Goal: Transaction & Acquisition: Purchase product/service

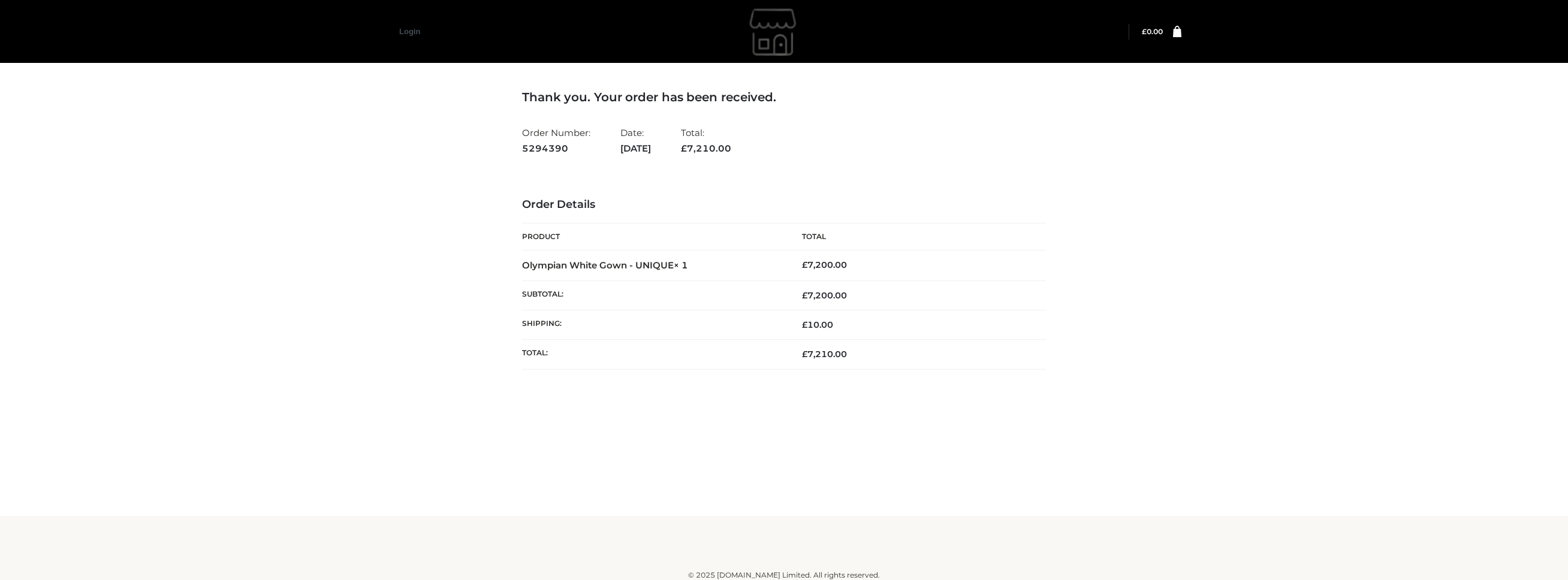
click at [777, 42] on img at bounding box center [774, 31] width 180 height 60
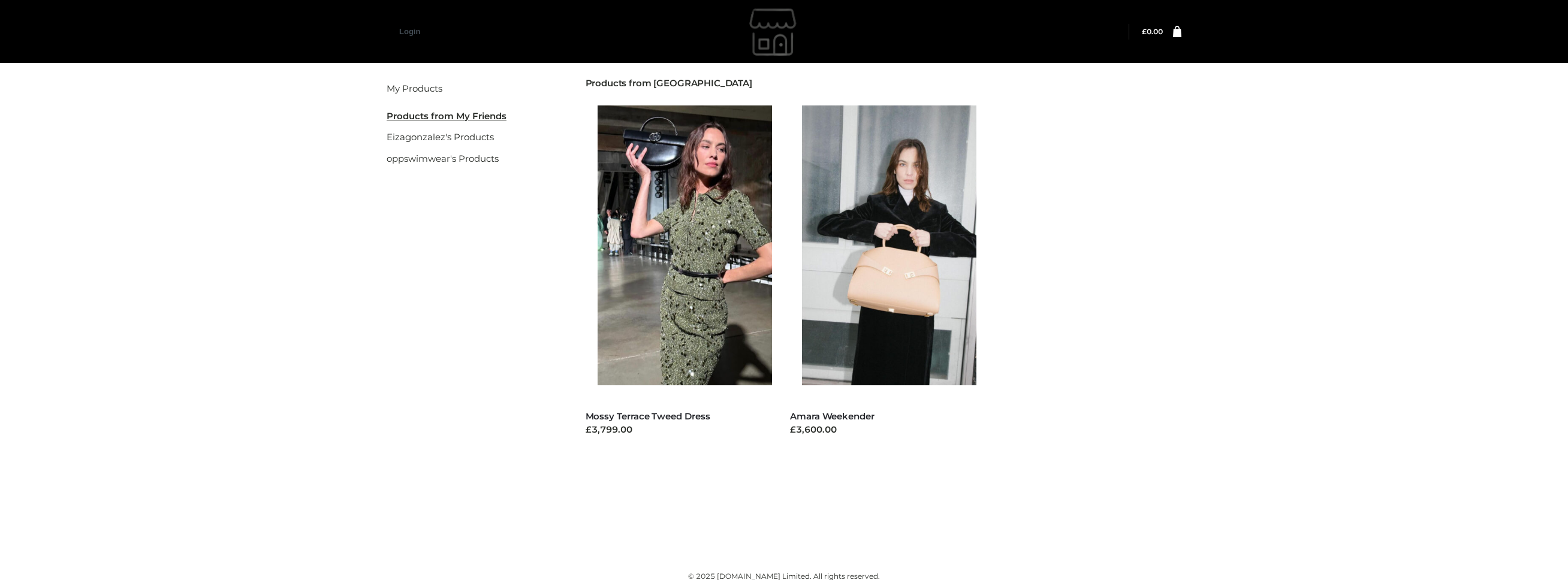
click at [778, 28] on img at bounding box center [774, 31] width 180 height 60
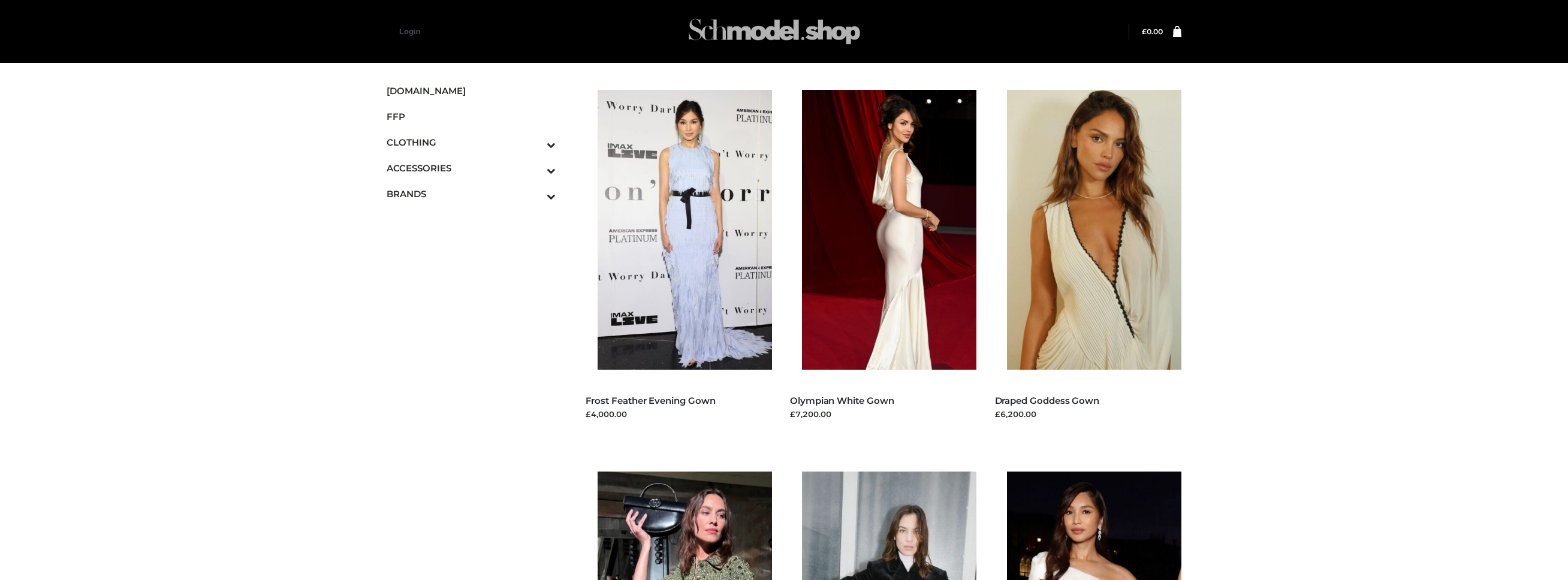
click at [755, 26] on img at bounding box center [774, 31] width 180 height 47
click at [451, 98] on link "SCHMODEL.UK" at bounding box center [471, 91] width 169 height 25
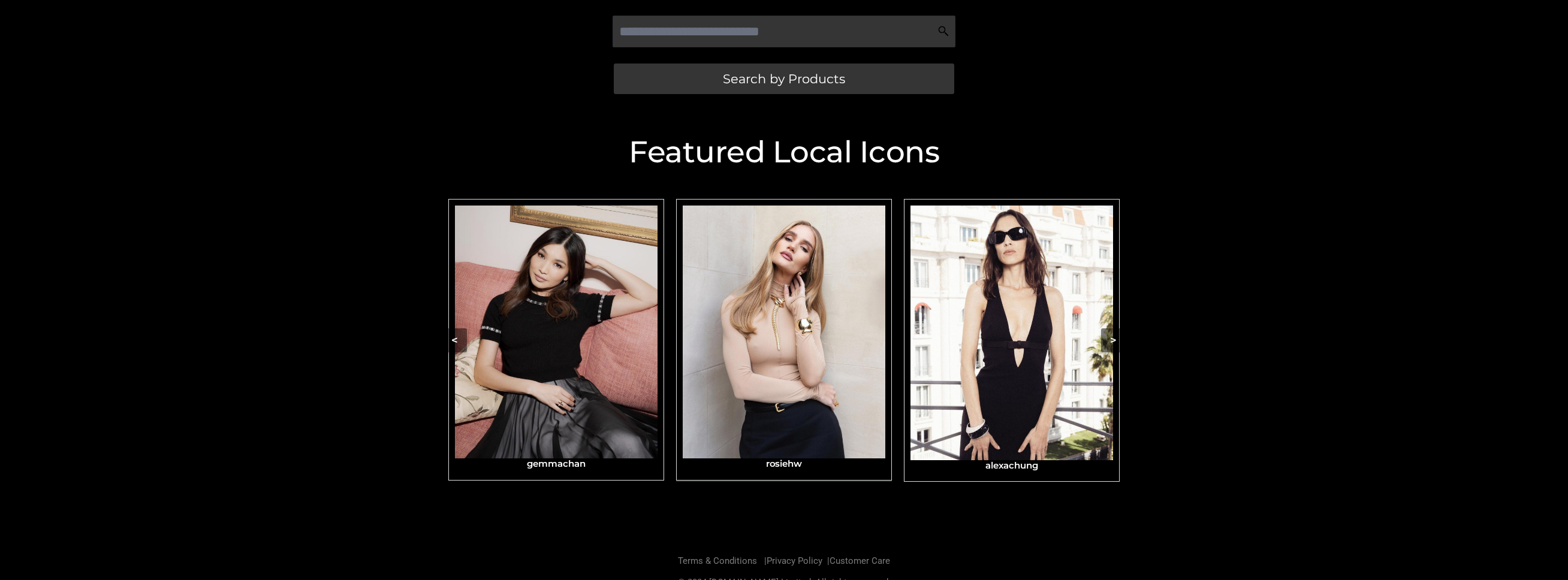
scroll to position [336, 0]
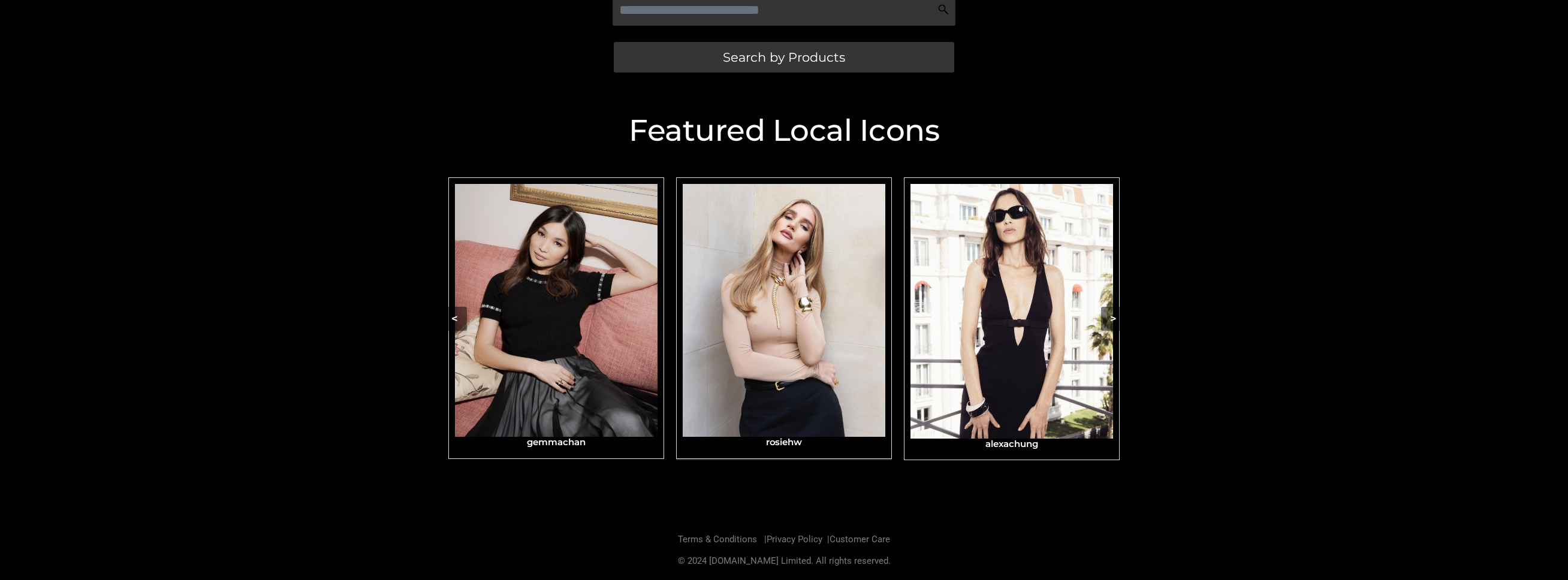
click at [794, 337] on img "Carousel Navigation" at bounding box center [784, 310] width 203 height 253
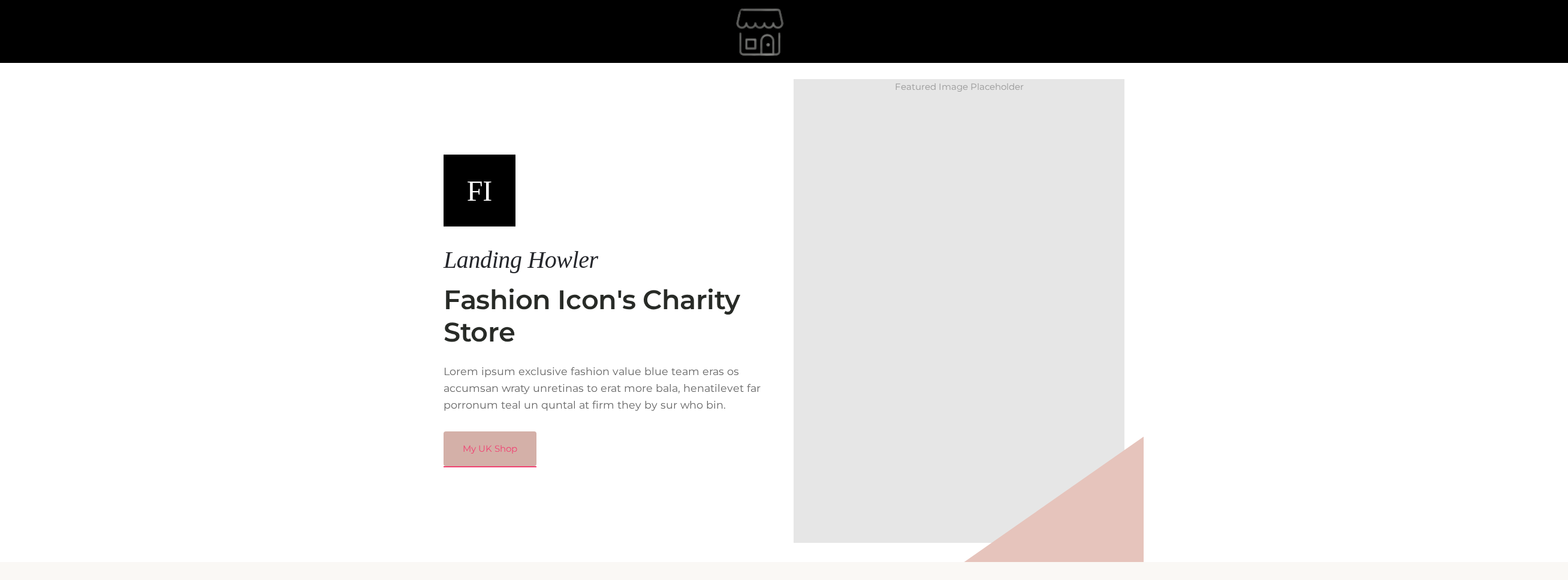
click at [472, 456] on link "My UK Shop" at bounding box center [490, 449] width 93 height 35
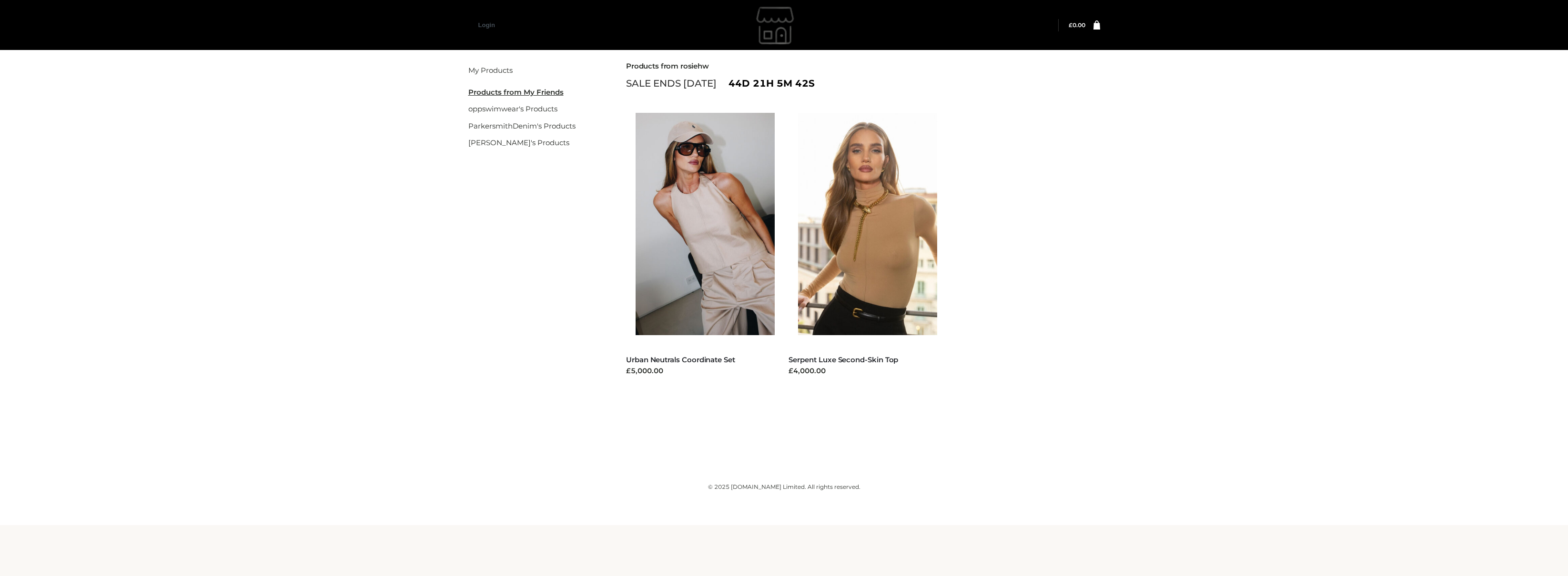
drag, startPoint x: 776, startPoint y: 34, endPoint x: 776, endPoint y: 39, distance: 5.0
click at [777, 36] on img at bounding box center [776, 25] width 143 height 47
drag, startPoint x: 496, startPoint y: 142, endPoint x: 507, endPoint y: 144, distance: 11.2
click at [499, 144] on link "[PERSON_NAME]'s Products" at bounding box center [519, 142] width 101 height 9
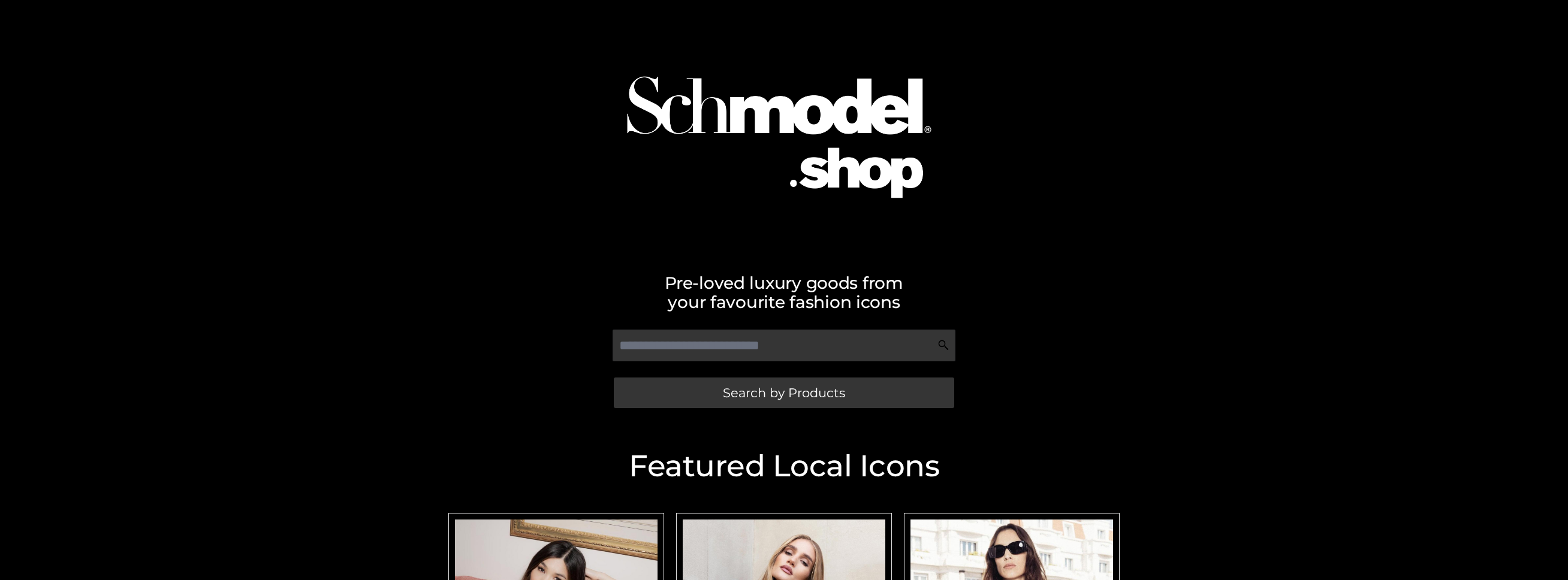
scroll to position [336, 0]
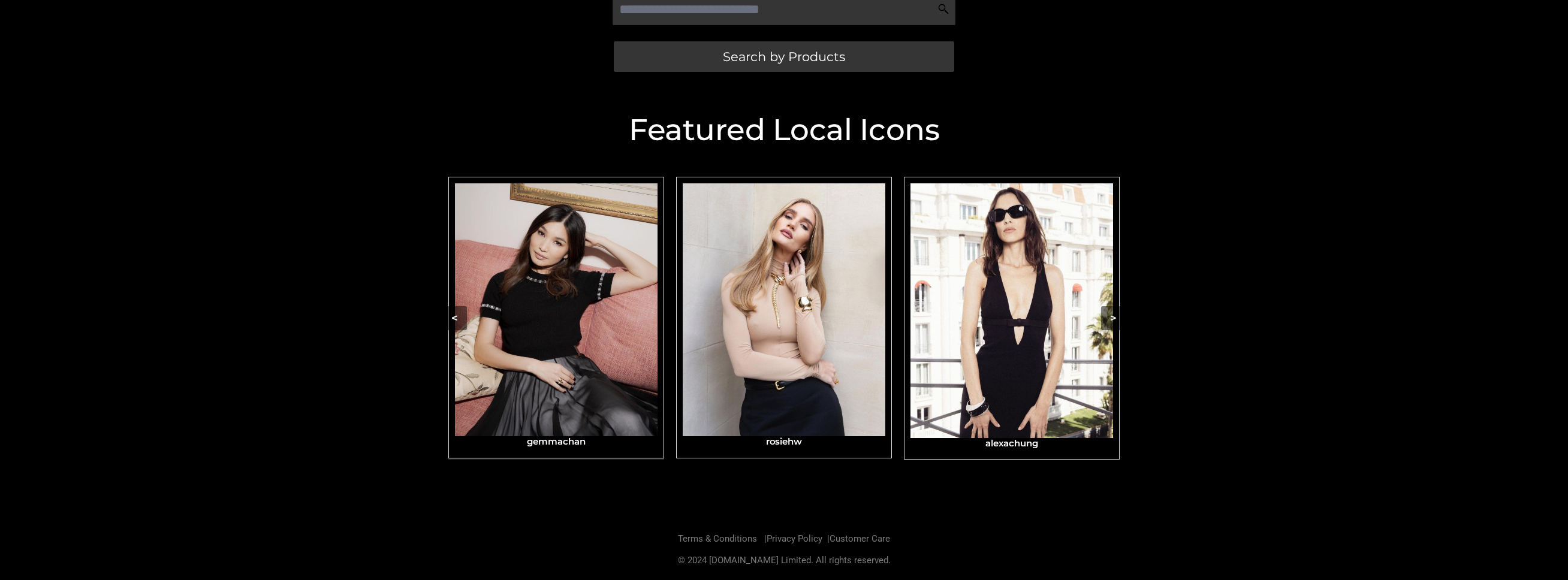
click at [532, 421] on img "Carousel Navigation" at bounding box center [556, 309] width 203 height 253
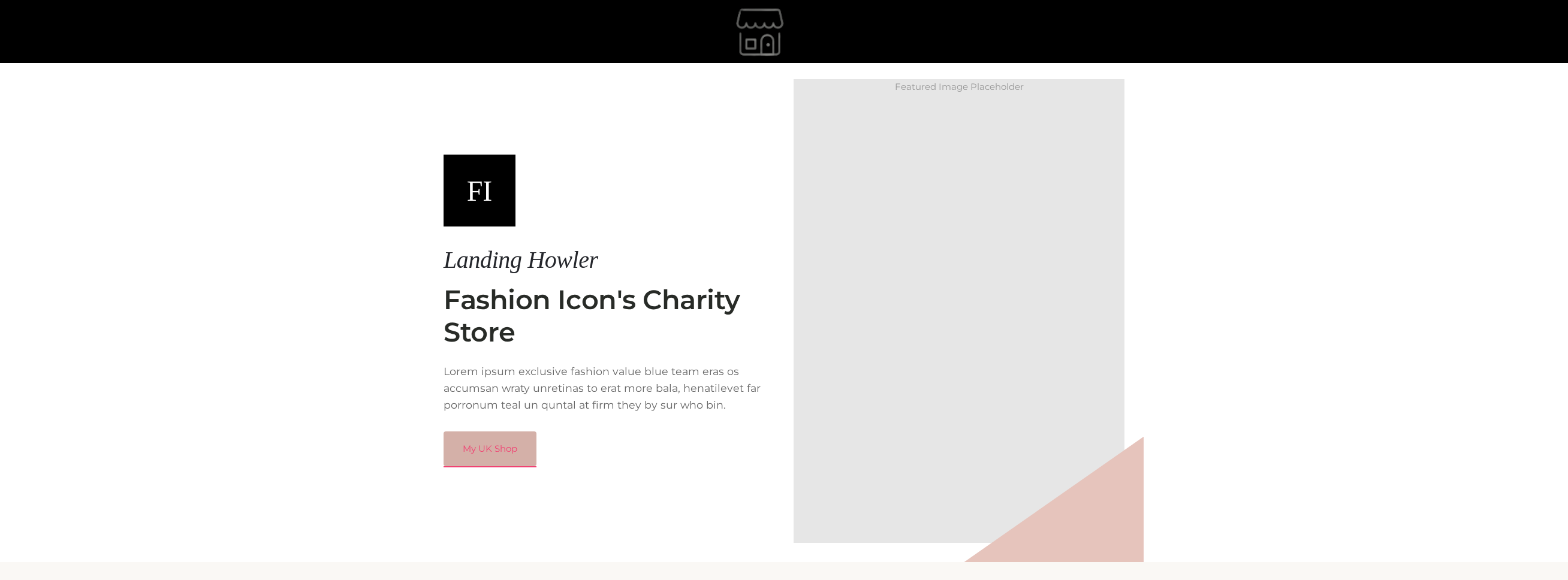
click at [516, 449] on link "My UK Shop" at bounding box center [490, 449] width 93 height 35
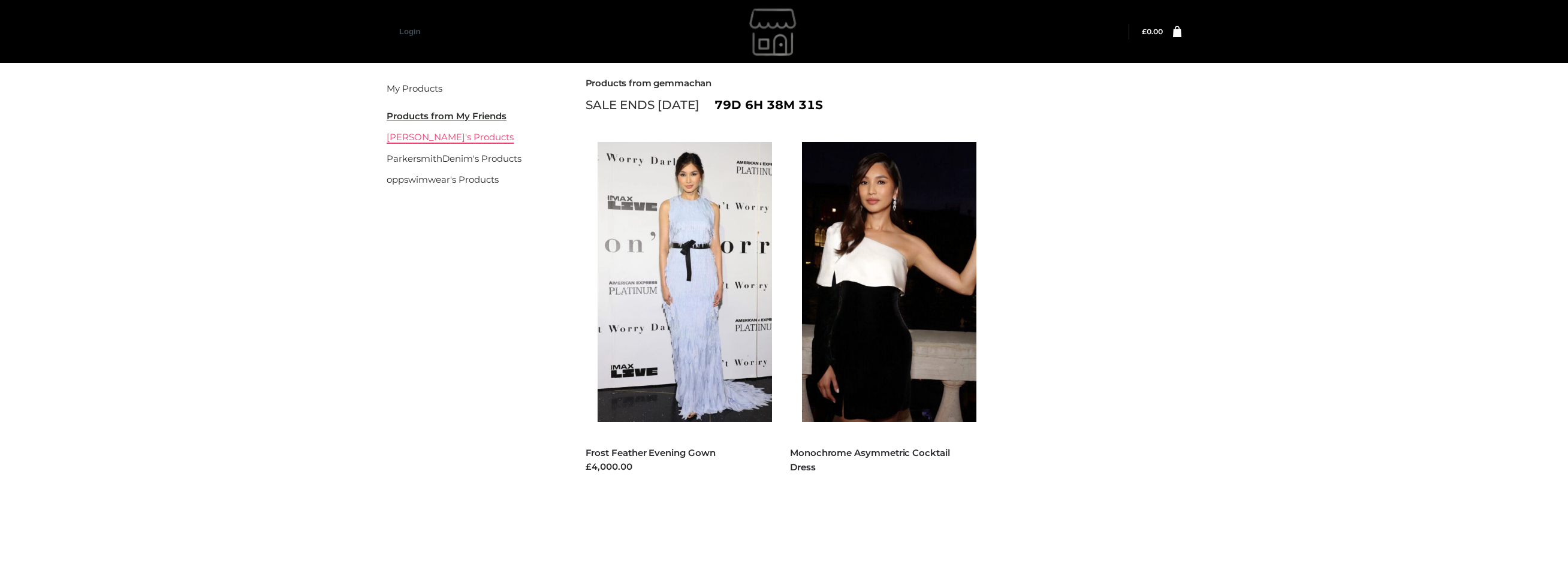
click at [431, 136] on link "[PERSON_NAME]'s Products" at bounding box center [451, 137] width 127 height 11
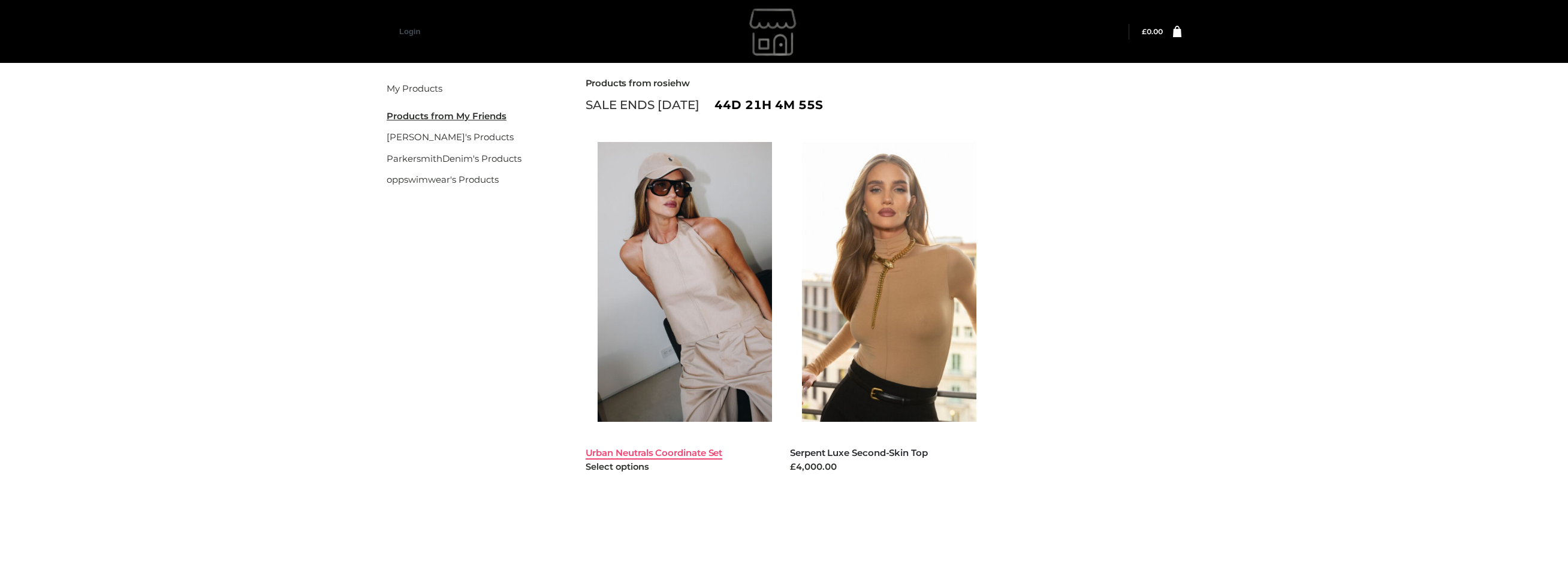
click at [665, 454] on link "Urban Neutrals Coordinate Set" at bounding box center [654, 453] width 137 height 11
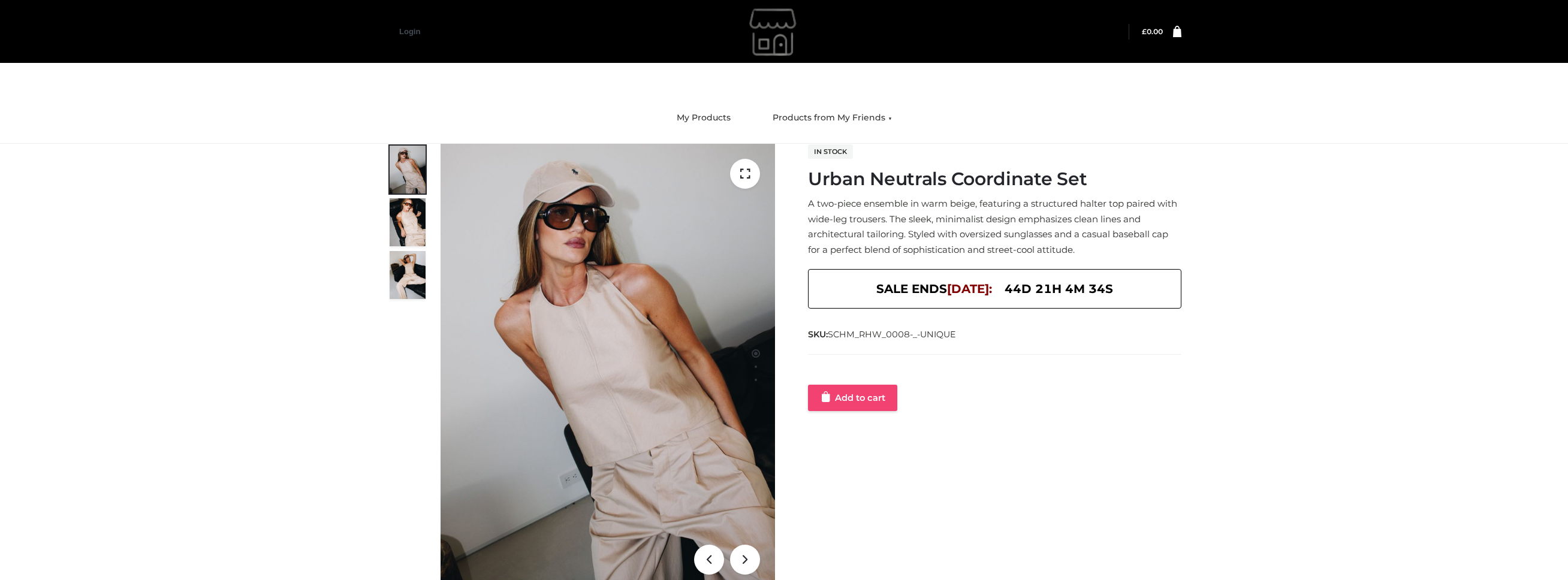
click at [861, 394] on link "Add to cart" at bounding box center [852, 397] width 89 height 26
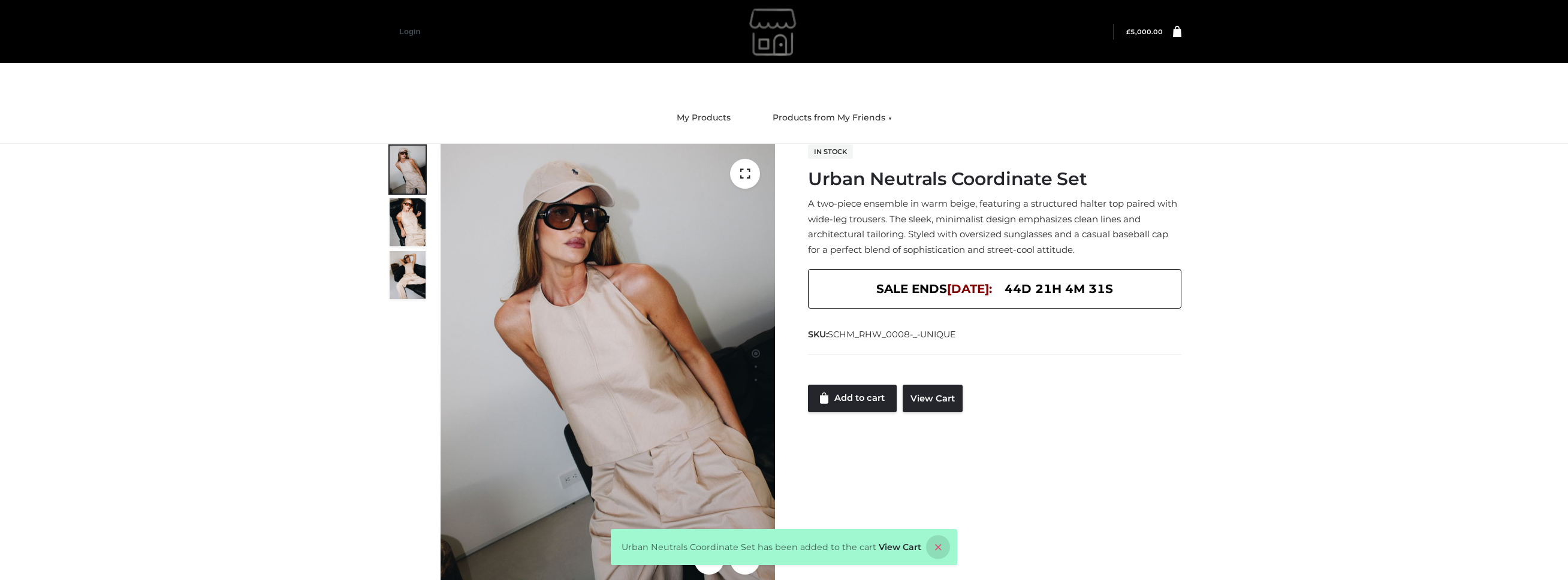
click at [931, 548] on icon at bounding box center [938, 547] width 24 height 24
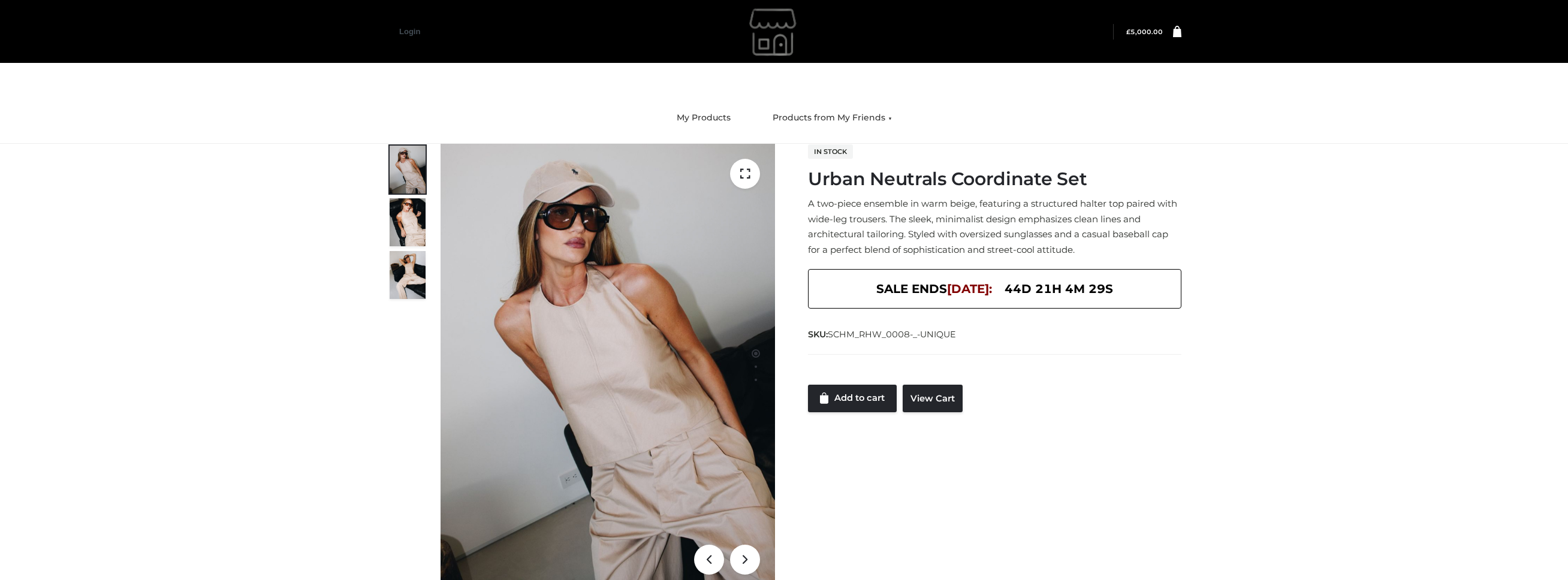
click at [1180, 30] on icon at bounding box center [1177, 31] width 9 height 12
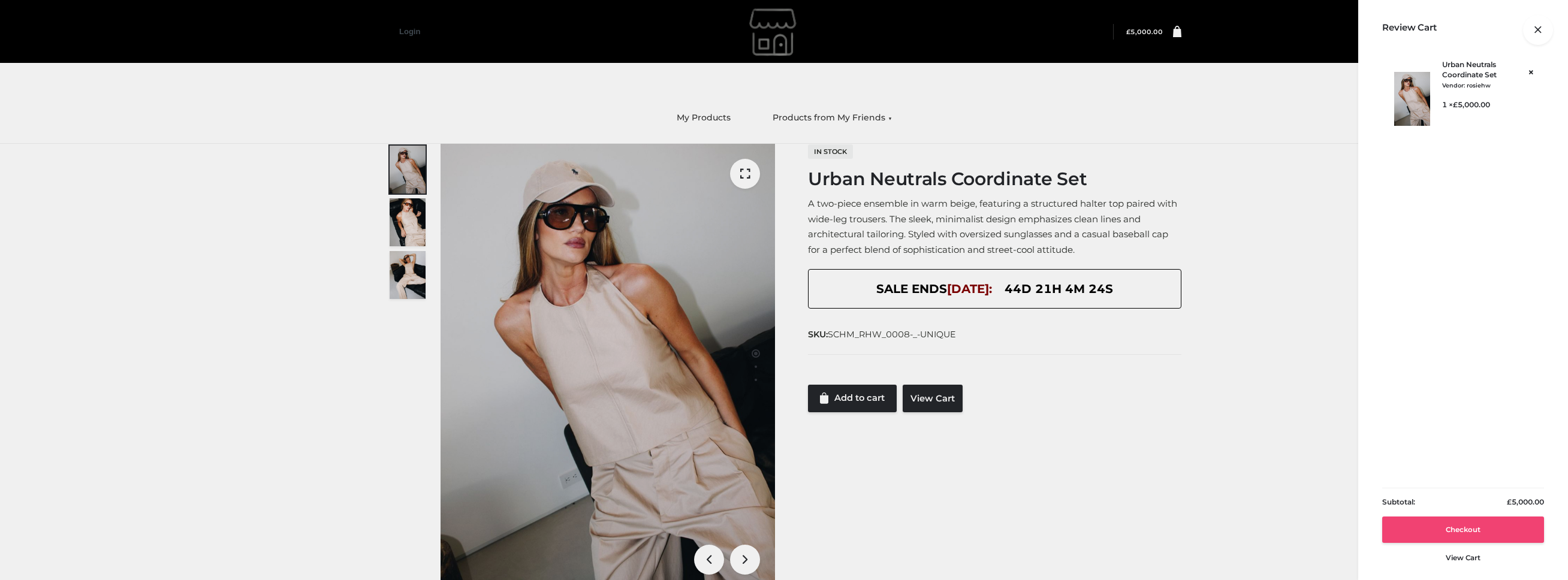
click at [1418, 531] on link "Checkout" at bounding box center [1462, 529] width 162 height 26
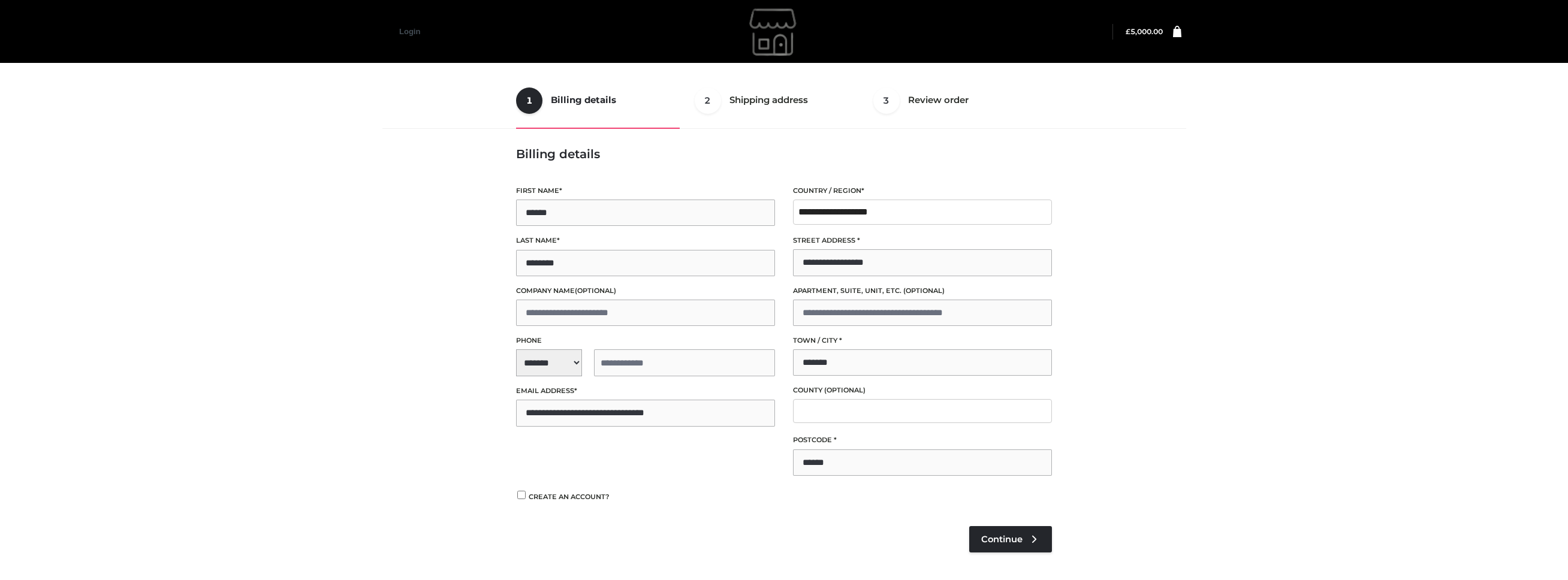
click at [555, 360] on span "**********" at bounding box center [645, 363] width 259 height 27
click at [556, 397] on div "+1 (US)" at bounding box center [591, 395] width 149 height 24
select select "**"
click at [639, 360] on input "tel" at bounding box center [684, 363] width 181 height 27
type input "**********"
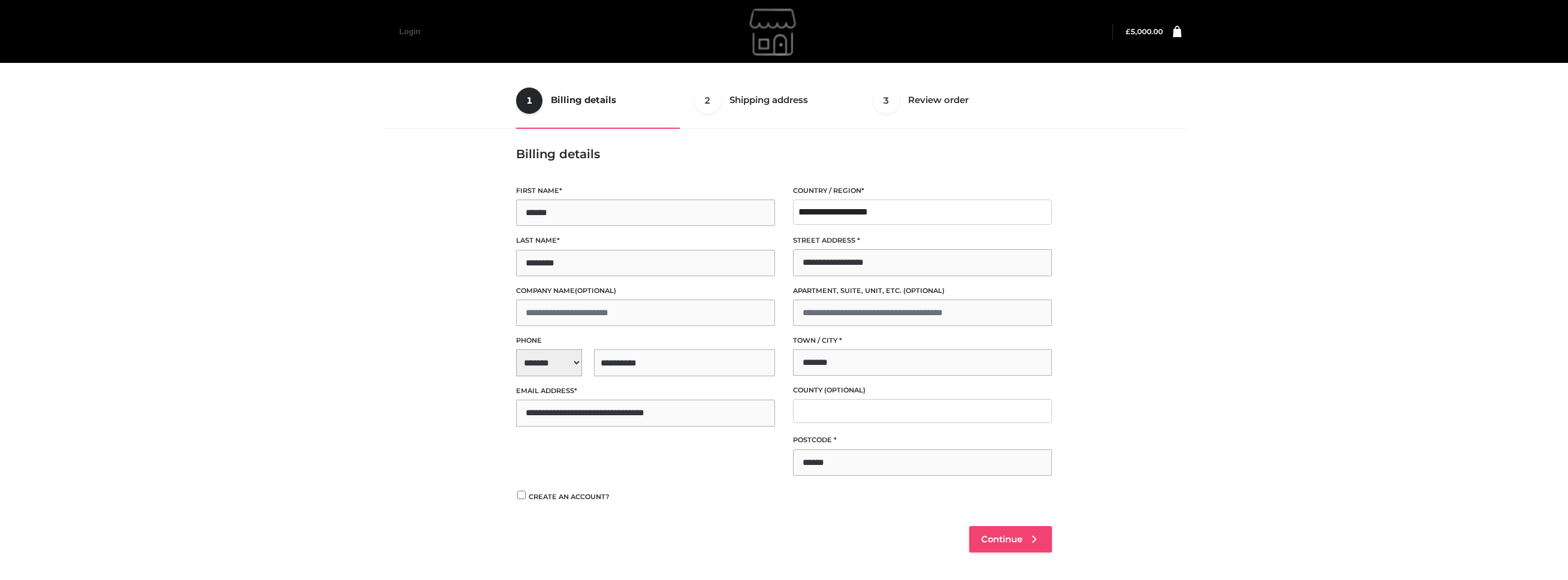
click at [1018, 542] on span "Continue" at bounding box center [1002, 539] width 41 height 11
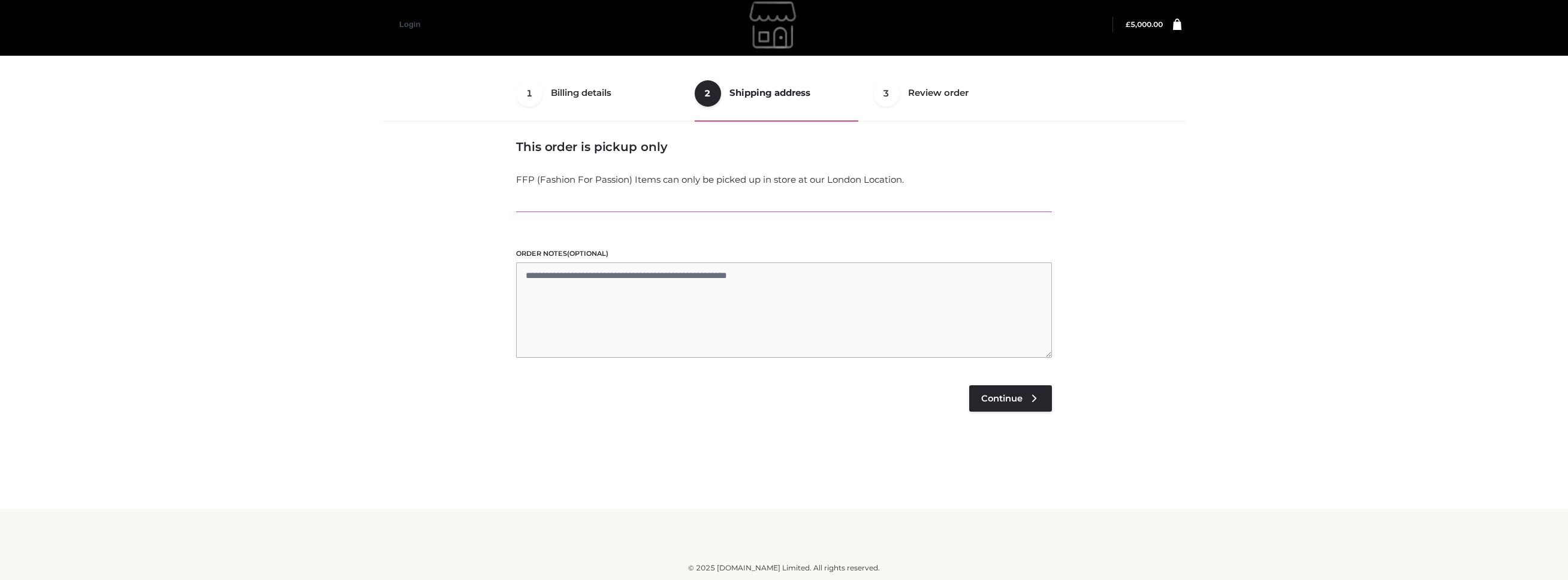
scroll to position [7, 0]
click at [1004, 399] on span "Continue" at bounding box center [1002, 399] width 41 height 11
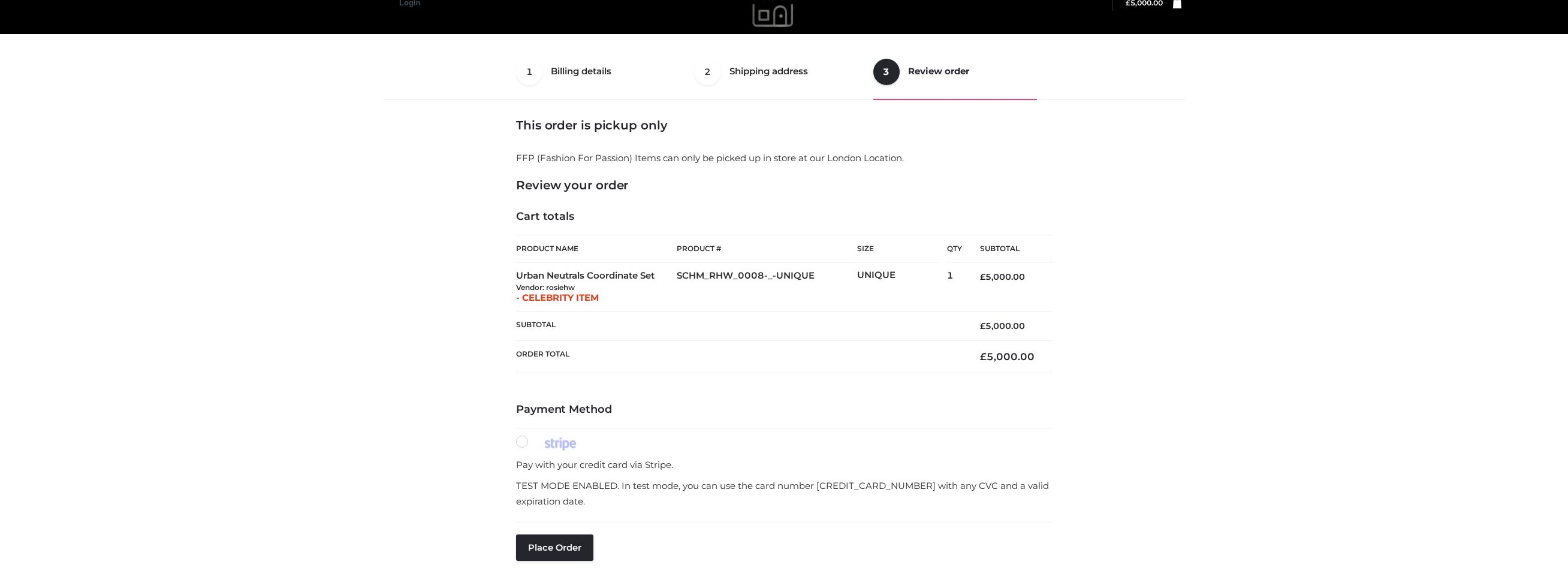
scroll to position [30, 0]
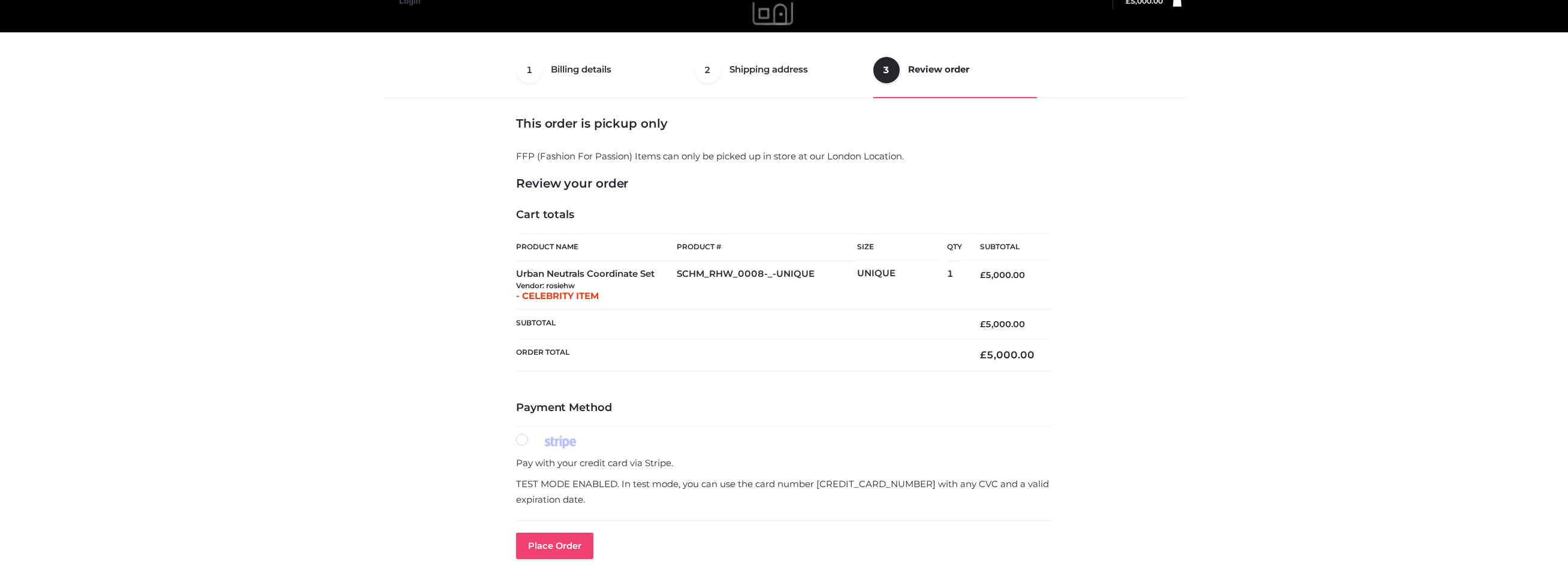
click at [570, 536] on button "Place order" at bounding box center [554, 545] width 77 height 26
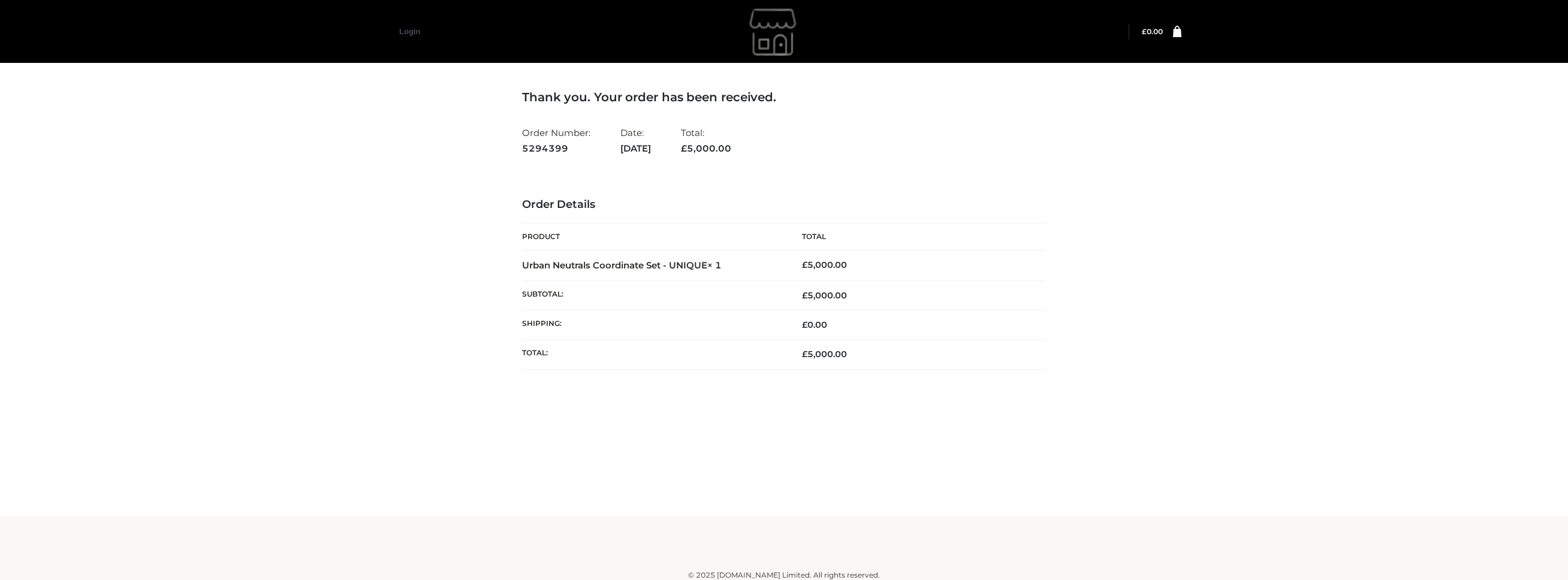
click at [341, 428] on div "Thank you. Your order has been received. Order Number: 5294399 Date: [DATE] Tot…" at bounding box center [784, 258] width 1568 height 516
drag, startPoint x: 521, startPoint y: 150, endPoint x: 579, endPoint y: 152, distance: 58.0
click at [579, 152] on div "Thank you. Your order has been received. Order Number: 5294399 Date: [DATE] Tot…" at bounding box center [784, 241] width 542 height 364
copy strong "5294399"
